Goal: Task Accomplishment & Management: Manage account settings

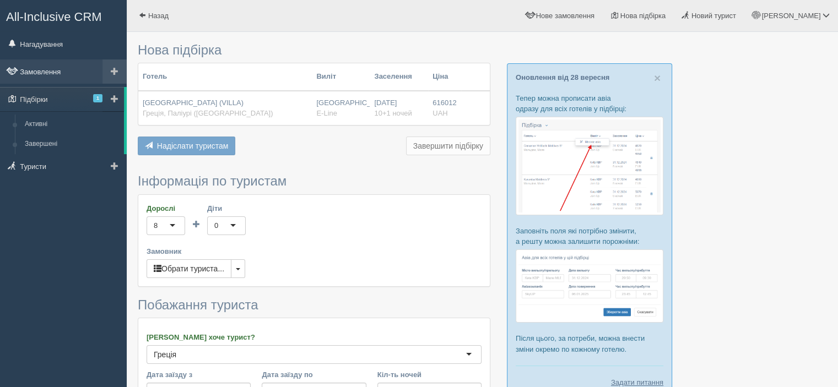
click at [50, 72] on link "Замовлення" at bounding box center [63, 71] width 127 height 24
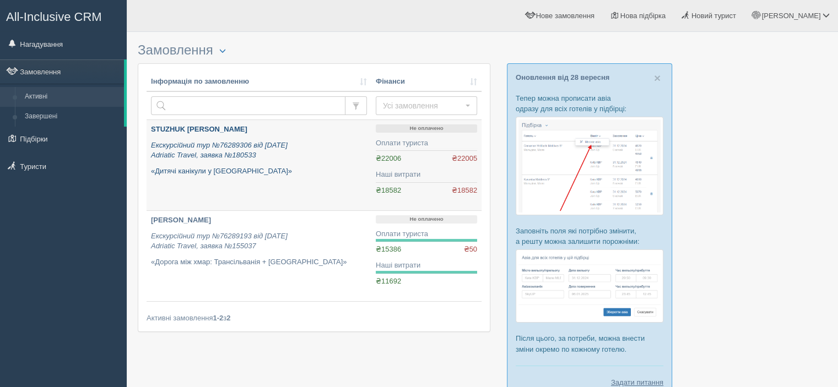
click at [229, 147] on icon "Екскурсійний тур №76289306 від 30.09.2025 Adriatic Travel, заявка №180533" at bounding box center [219, 150] width 137 height 19
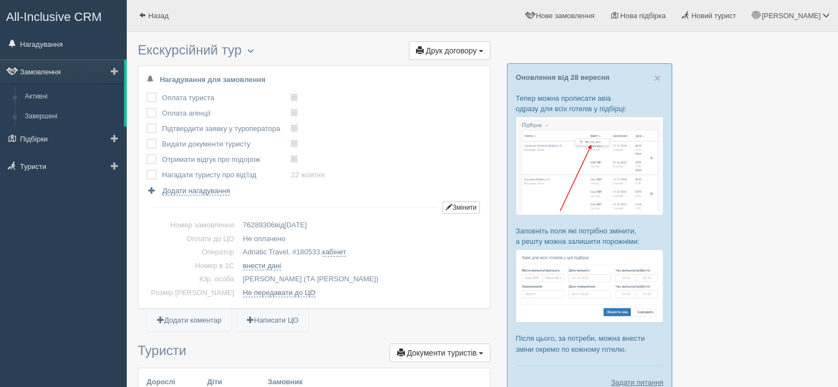
click at [51, 77] on link "Замовлення" at bounding box center [62, 71] width 124 height 24
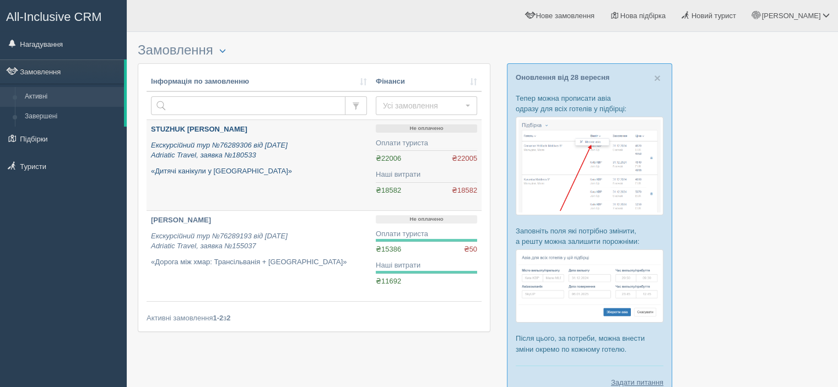
click at [247, 154] on icon "Екскурсійний тур №76289306 від 30.09.2025 Adriatic Travel, заявка №180533" at bounding box center [219, 150] width 137 height 19
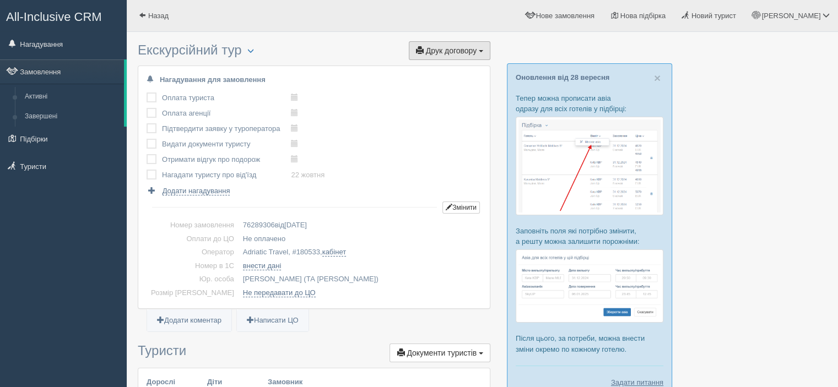
click at [455, 52] on span "Друк договору" at bounding box center [451, 50] width 51 height 9
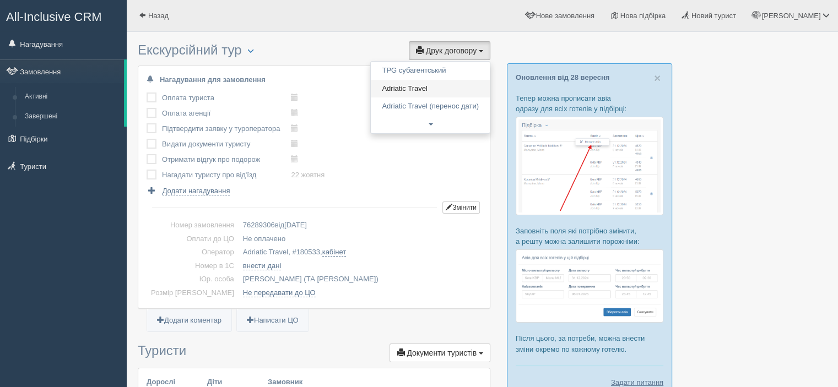
click at [440, 84] on link "Adriatic Travel" at bounding box center [430, 89] width 119 height 18
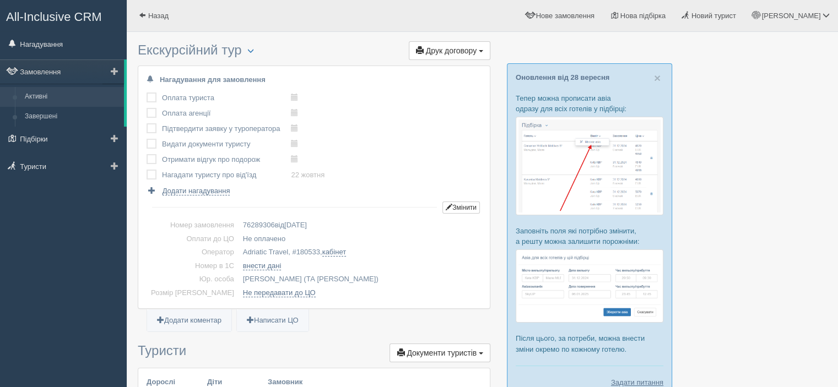
click at [81, 92] on link "Активні" at bounding box center [72, 97] width 104 height 20
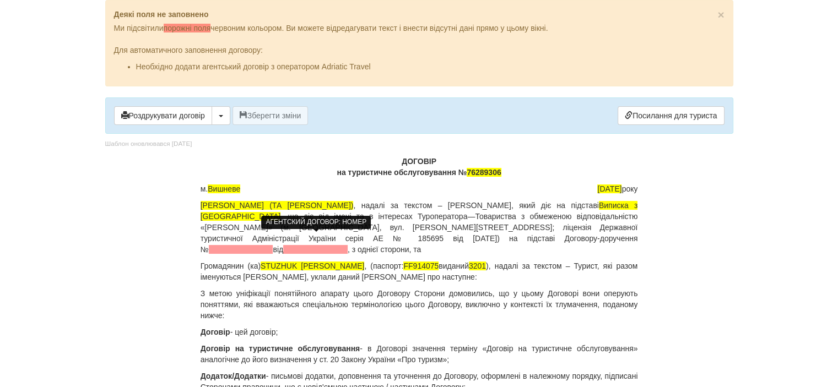
click at [273, 245] on span at bounding box center [241, 249] width 64 height 9
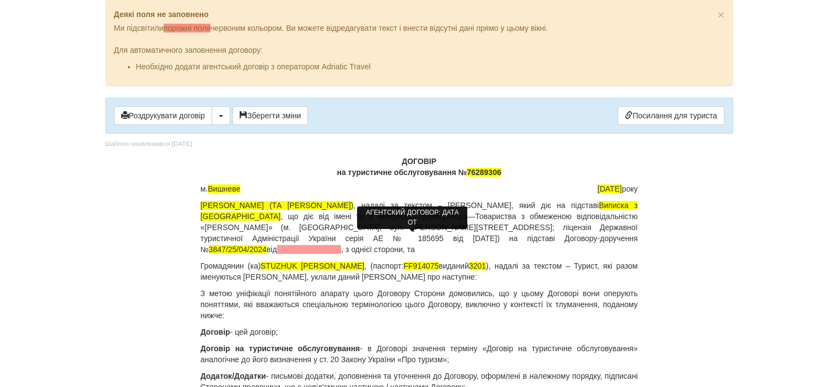
click at [342, 245] on span at bounding box center [309, 249] width 64 height 9
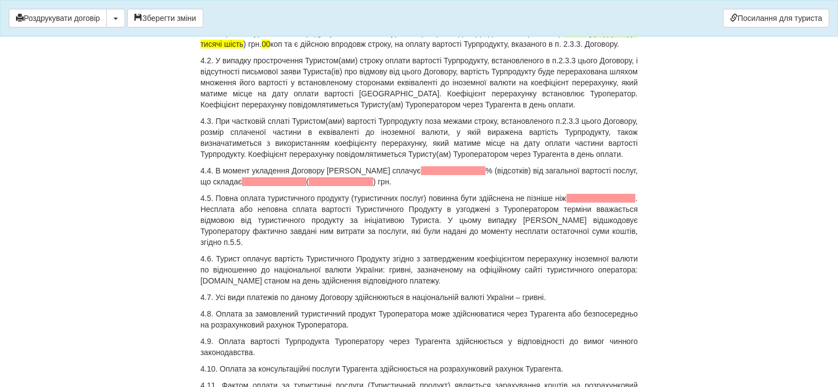
scroll to position [4131, 0]
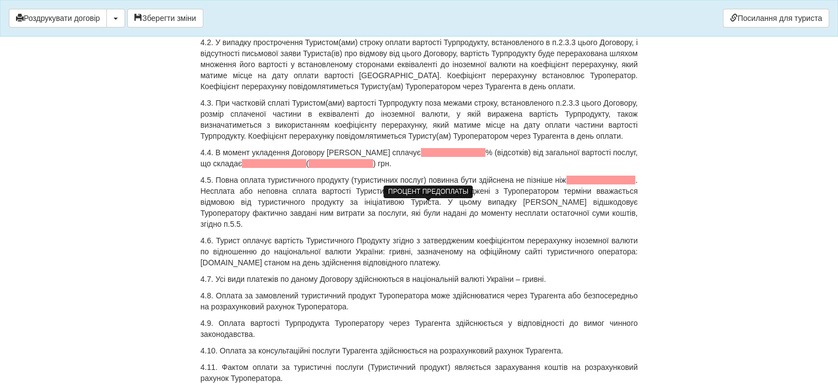
click at [421, 157] on span at bounding box center [453, 152] width 65 height 9
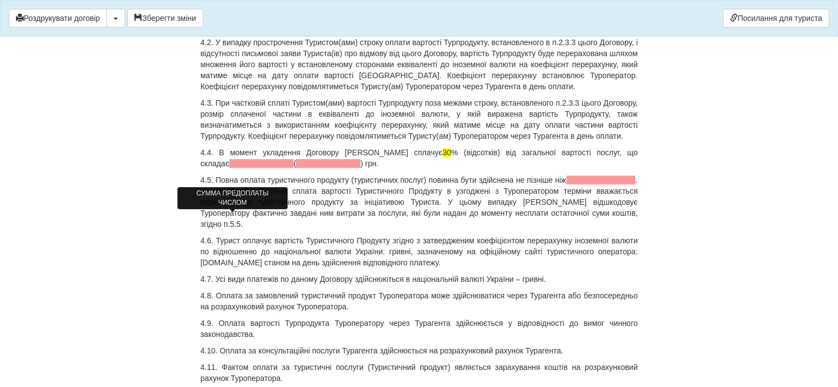
click at [231, 168] on span at bounding box center [261, 163] width 64 height 9
click at [262, 168] on span at bounding box center [294, 163] width 64 height 9
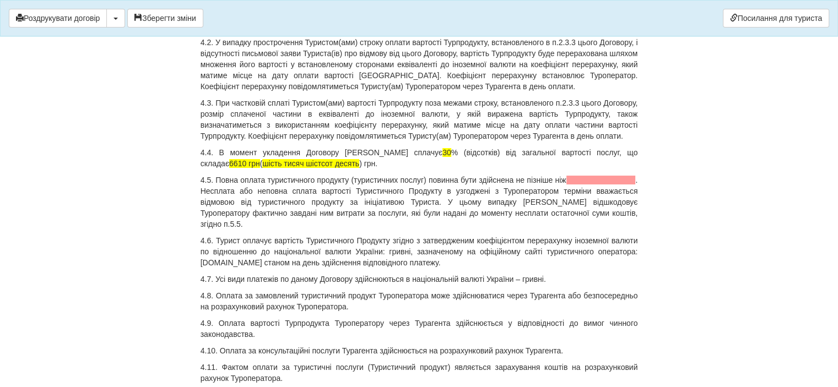
click at [262, 168] on span "шість тисяч шістсот десять" at bounding box center [310, 163] width 97 height 9
click at [612, 185] on span at bounding box center [600, 180] width 69 height 9
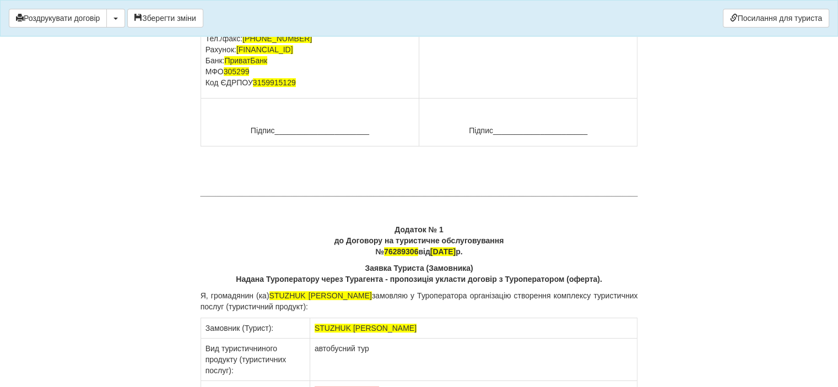
scroll to position [8538, 0]
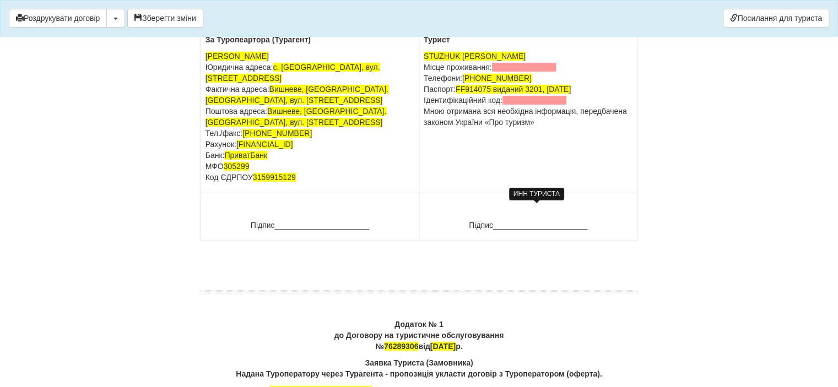
click at [518, 105] on span at bounding box center [534, 100] width 64 height 9
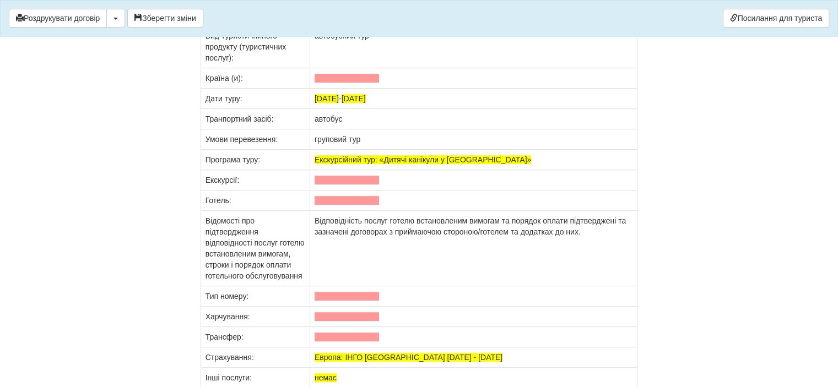
scroll to position [8979, 0]
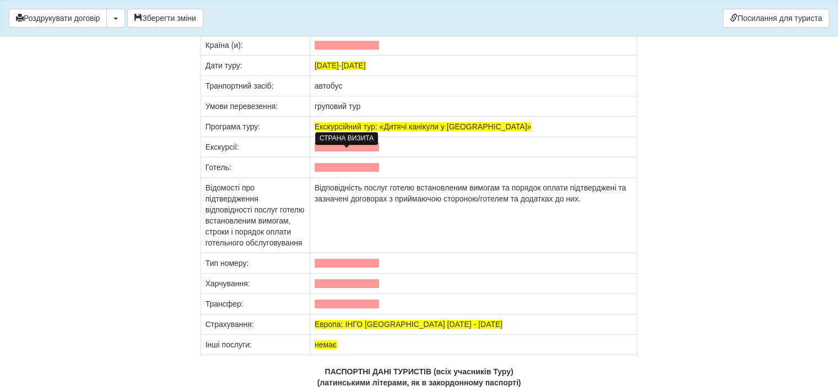
click at [329, 50] on span at bounding box center [347, 45] width 64 height 9
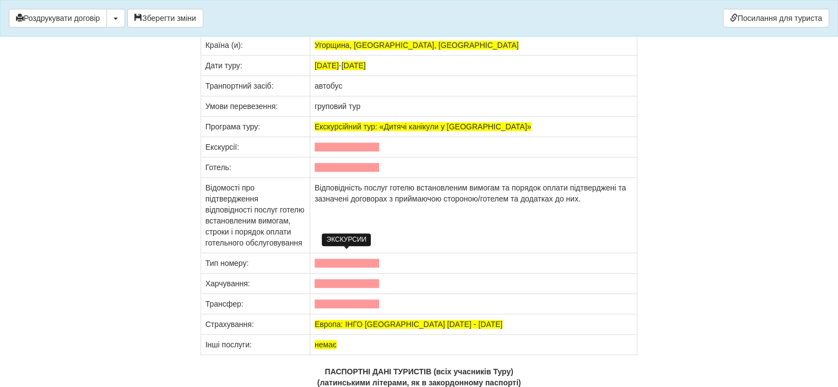
click at [346, 151] on span at bounding box center [347, 147] width 64 height 9
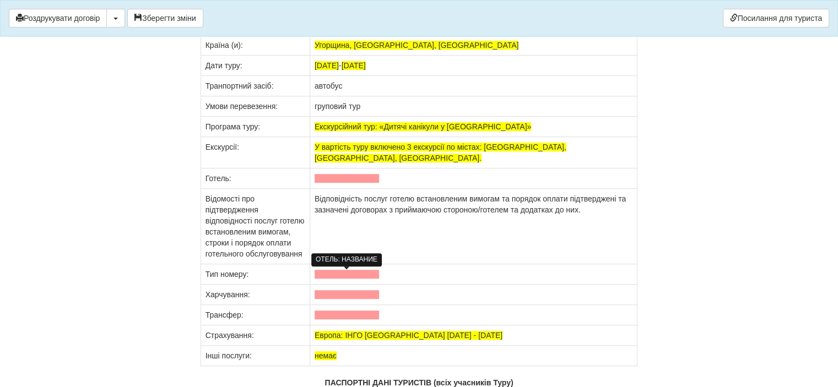
click at [337, 183] on span at bounding box center [347, 178] width 64 height 9
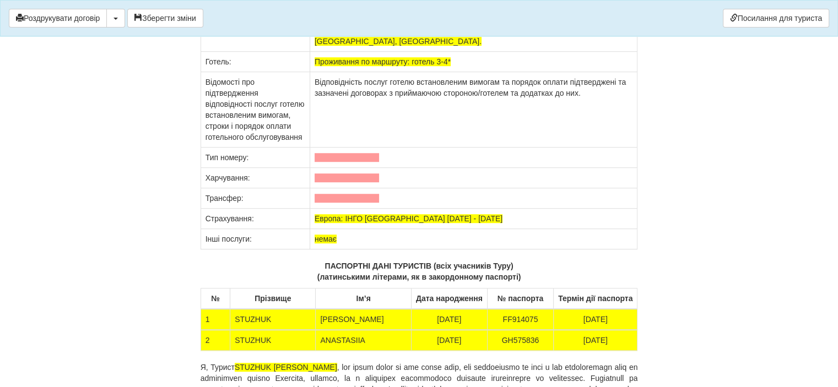
scroll to position [9144, 0]
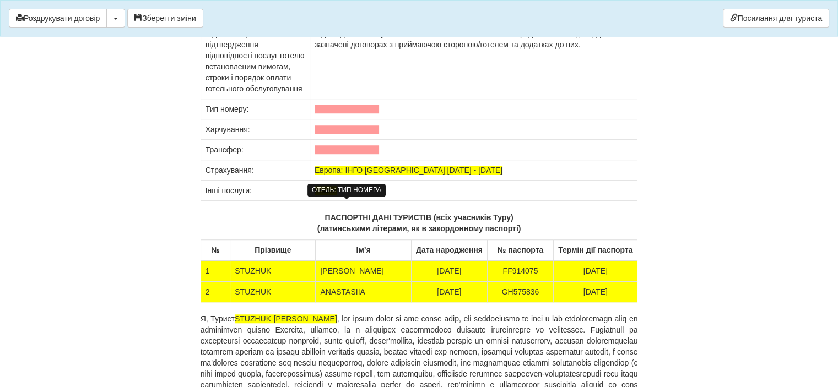
click at [333, 113] on span at bounding box center [347, 109] width 64 height 9
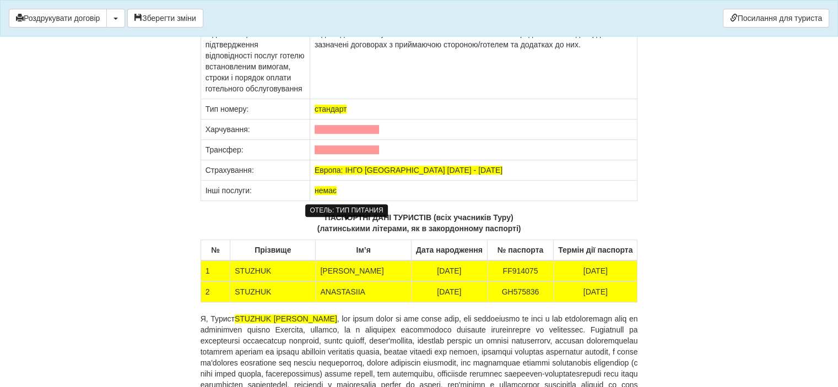
click at [361, 134] on span at bounding box center [347, 129] width 64 height 9
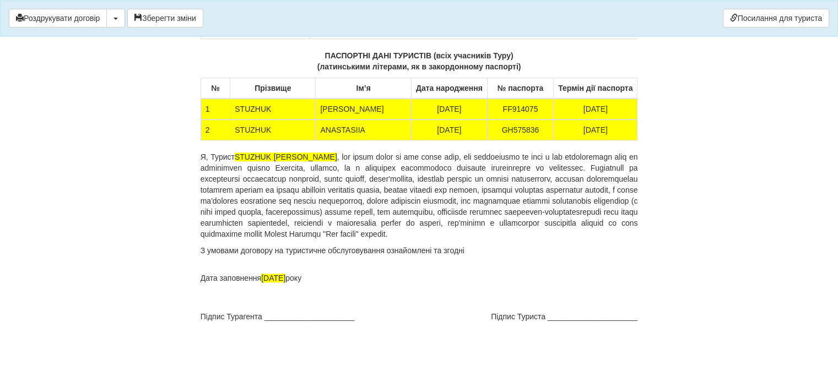
scroll to position [9401, 0]
click at [186, 13] on button "Зберегти зміни" at bounding box center [165, 18] width 76 height 19
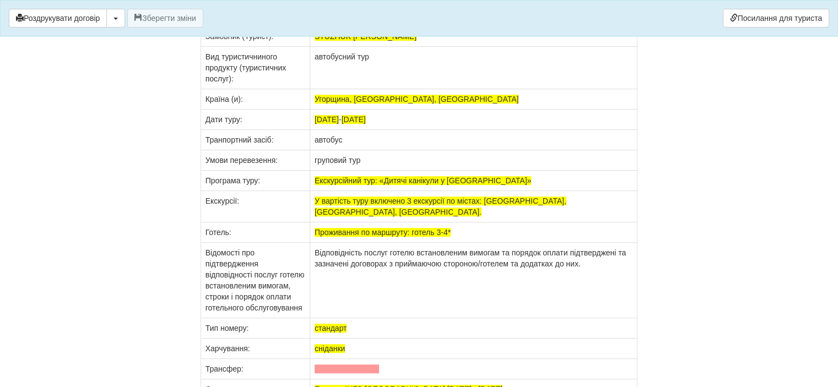
scroll to position [8740, 0]
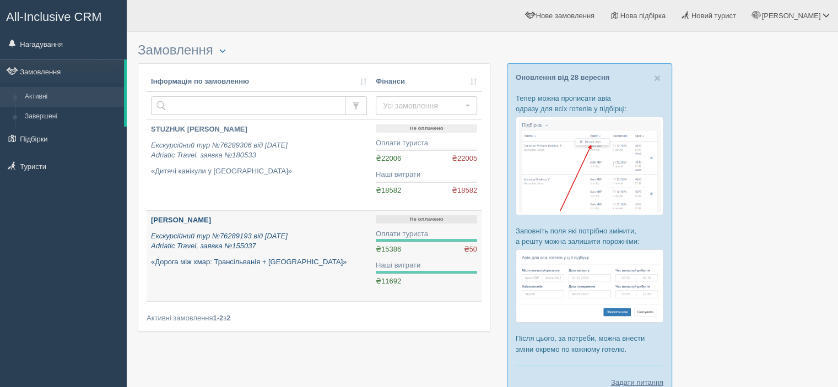
click at [224, 228] on div "DAVYDENKO OKSANA Екскурсійний тур №76289193 від 20.09.2024 Adriatic Travel, зая…" at bounding box center [259, 241] width 216 height 52
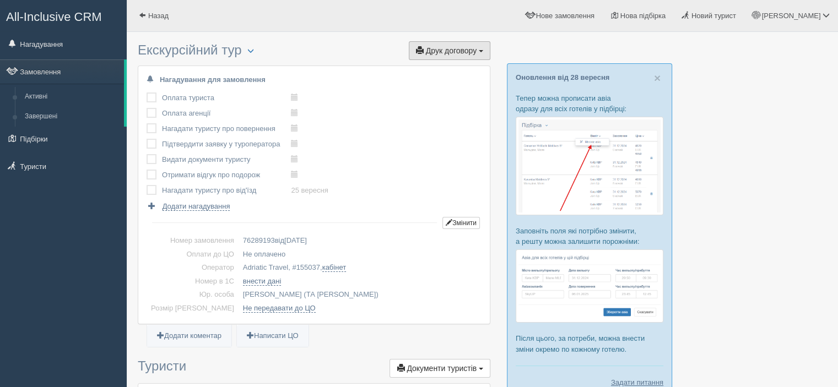
click at [449, 51] on span "Друк договору" at bounding box center [451, 50] width 51 height 9
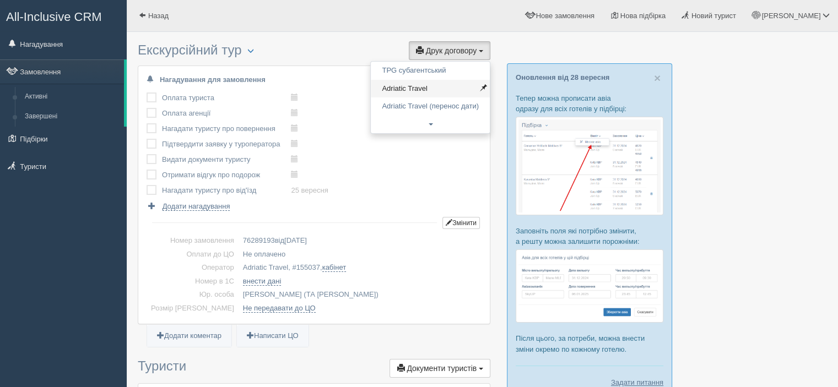
click at [442, 89] on link "Adriatic Travel" at bounding box center [430, 89] width 119 height 18
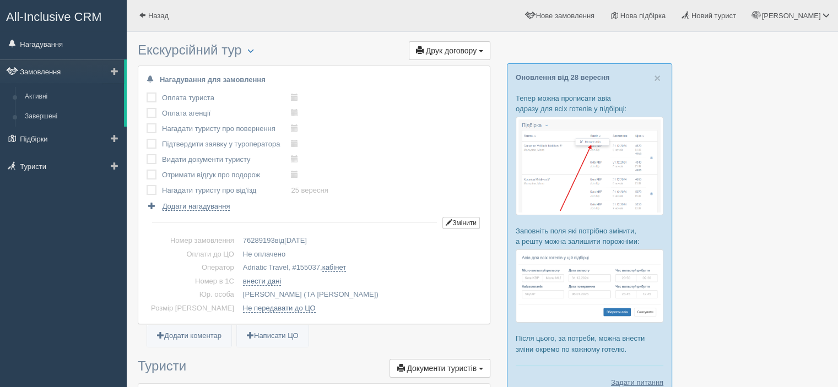
click at [52, 70] on link "Замовлення" at bounding box center [62, 71] width 124 height 24
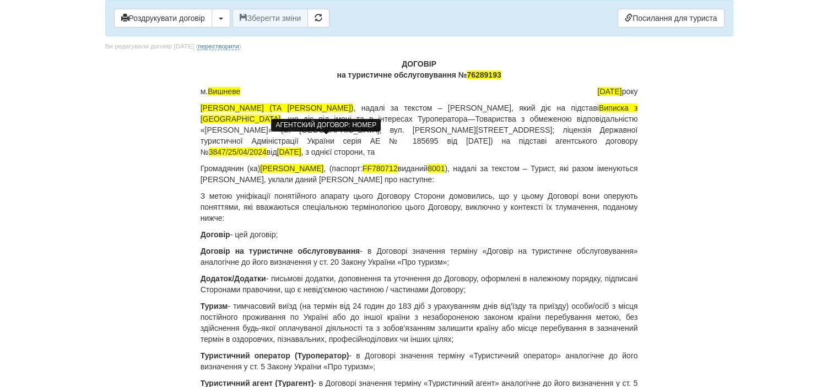
drag, startPoint x: 349, startPoint y: 136, endPoint x: 315, endPoint y: 142, distance: 34.6
click at [267, 148] on span "3847/25/04/2024" at bounding box center [238, 152] width 58 height 9
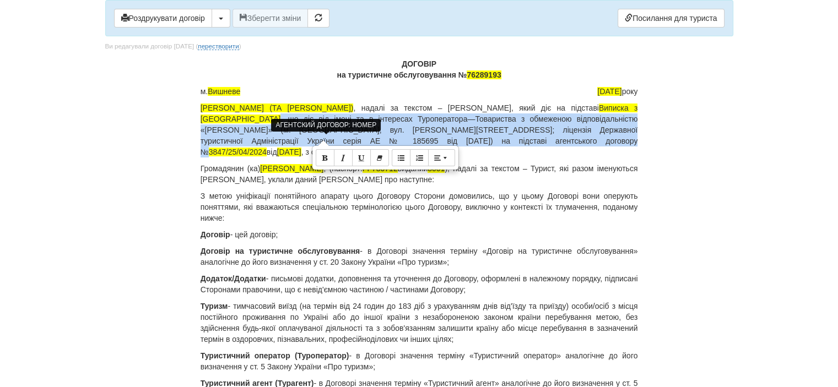
copy p ", що діє від імені та в інтересах Туроператора—Товариства з обмеженою відповіда…"
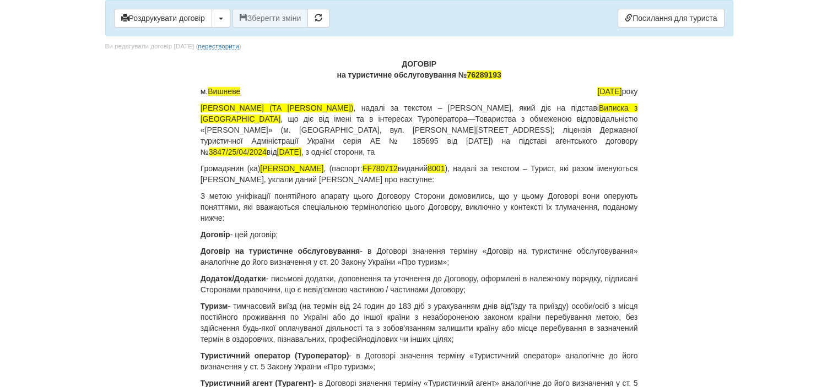
drag, startPoint x: 405, startPoint y: 135, endPoint x: 390, endPoint y: 138, distance: 15.8
click at [301, 148] on span "25.04.2024" at bounding box center [289, 152] width 24 height 9
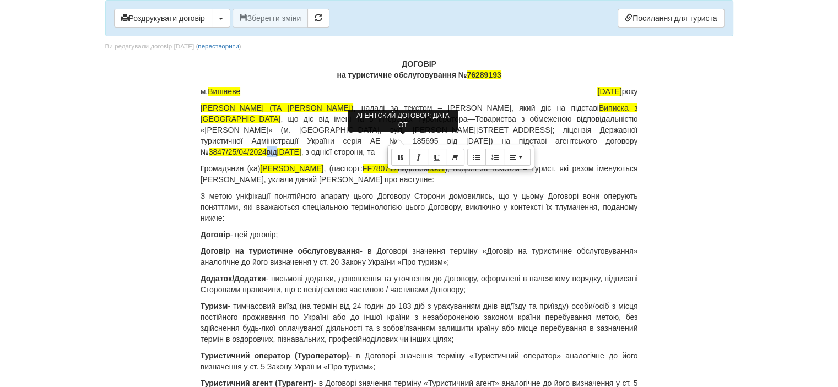
copy p "від"
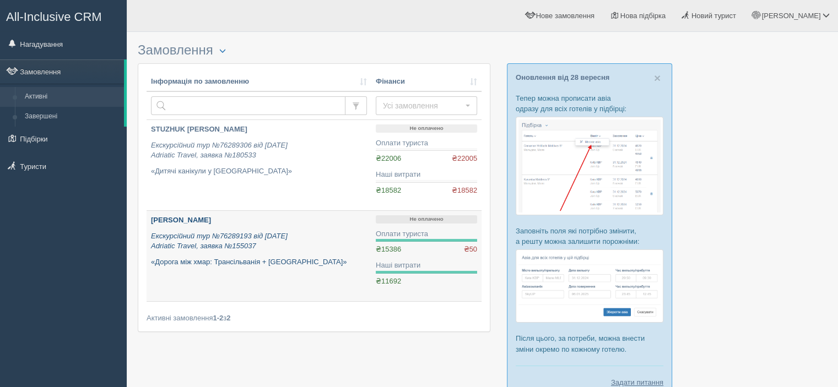
click at [243, 235] on icon "Екскурсійний тур №76289193 від [DATE] Adriatic Travel, заявка №155037" at bounding box center [219, 241] width 137 height 19
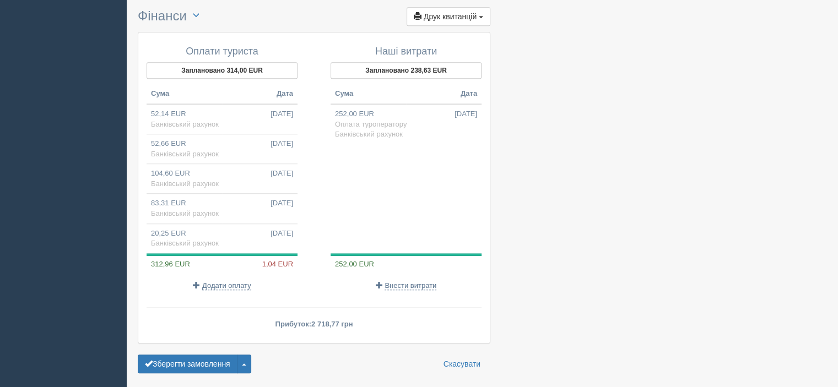
scroll to position [900, 0]
